Goal: Task Accomplishment & Management: Manage account settings

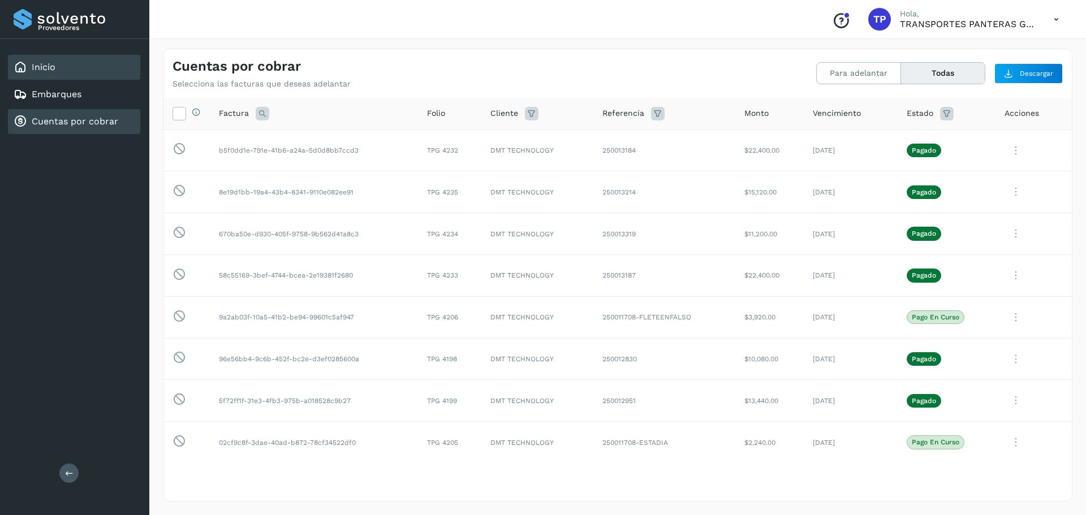
click at [69, 71] on div "Inicio" at bounding box center [74, 67] width 132 height 25
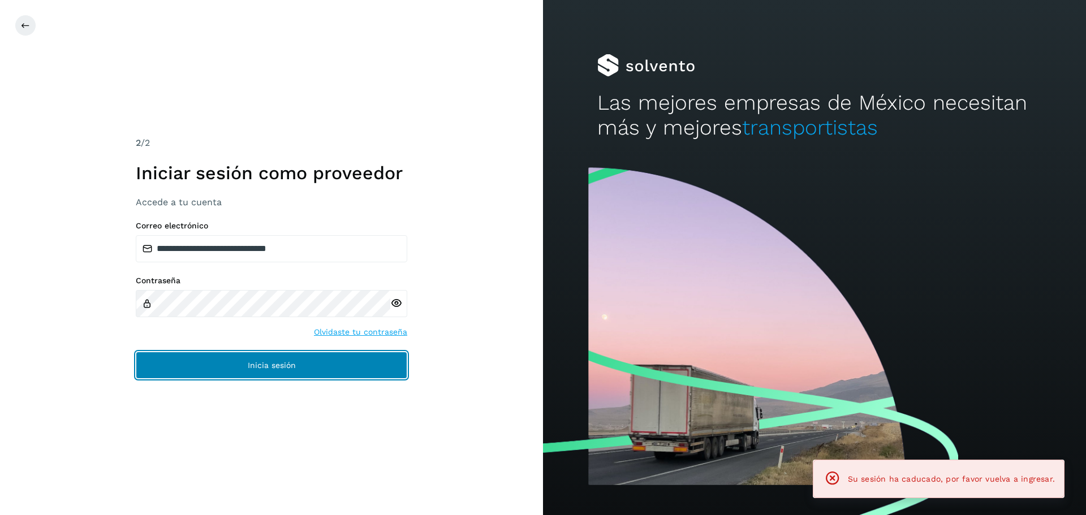
click at [298, 370] on button "Inicia sesión" at bounding box center [272, 365] width 272 height 27
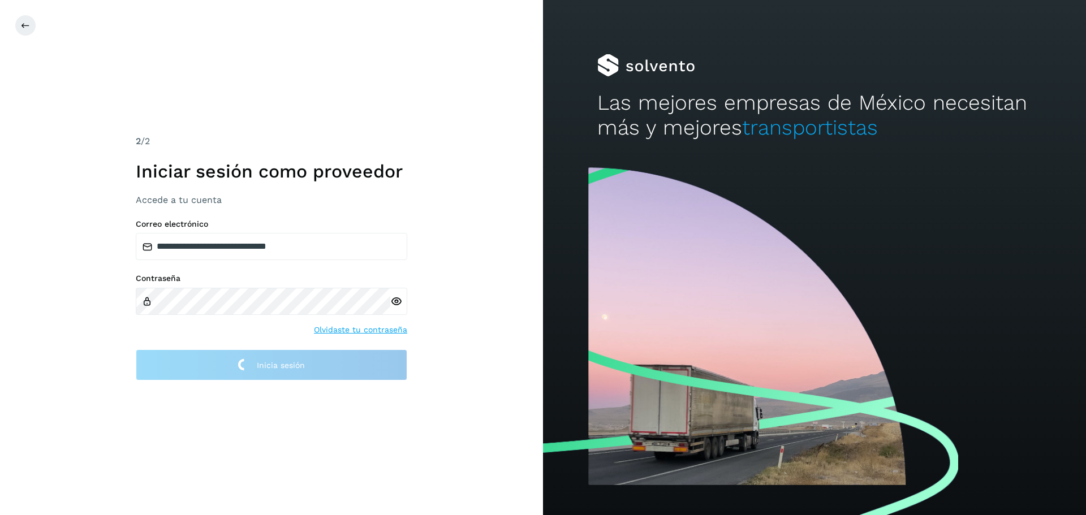
click at [400, 302] on icon at bounding box center [396, 302] width 12 height 12
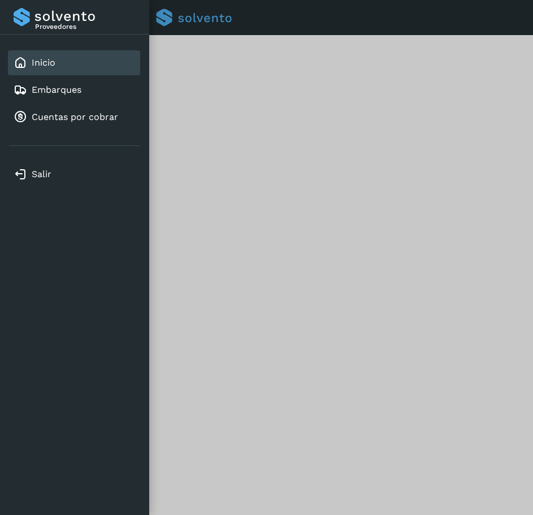
click at [57, 69] on div "Inicio" at bounding box center [74, 62] width 132 height 25
